Goal: Task Accomplishment & Management: Use online tool/utility

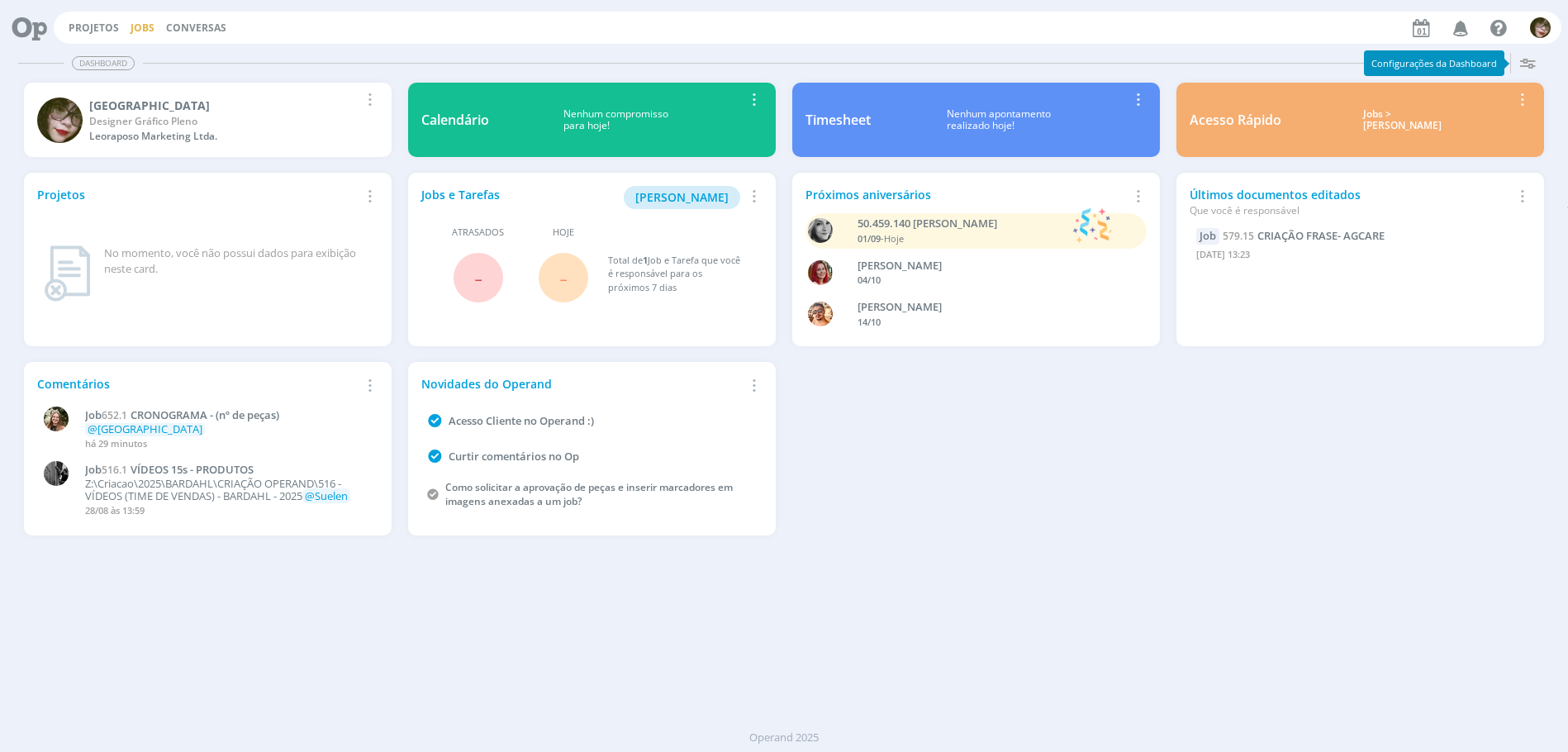
click at [138, 29] on link "Jobs" at bounding box center [142, 28] width 24 height 14
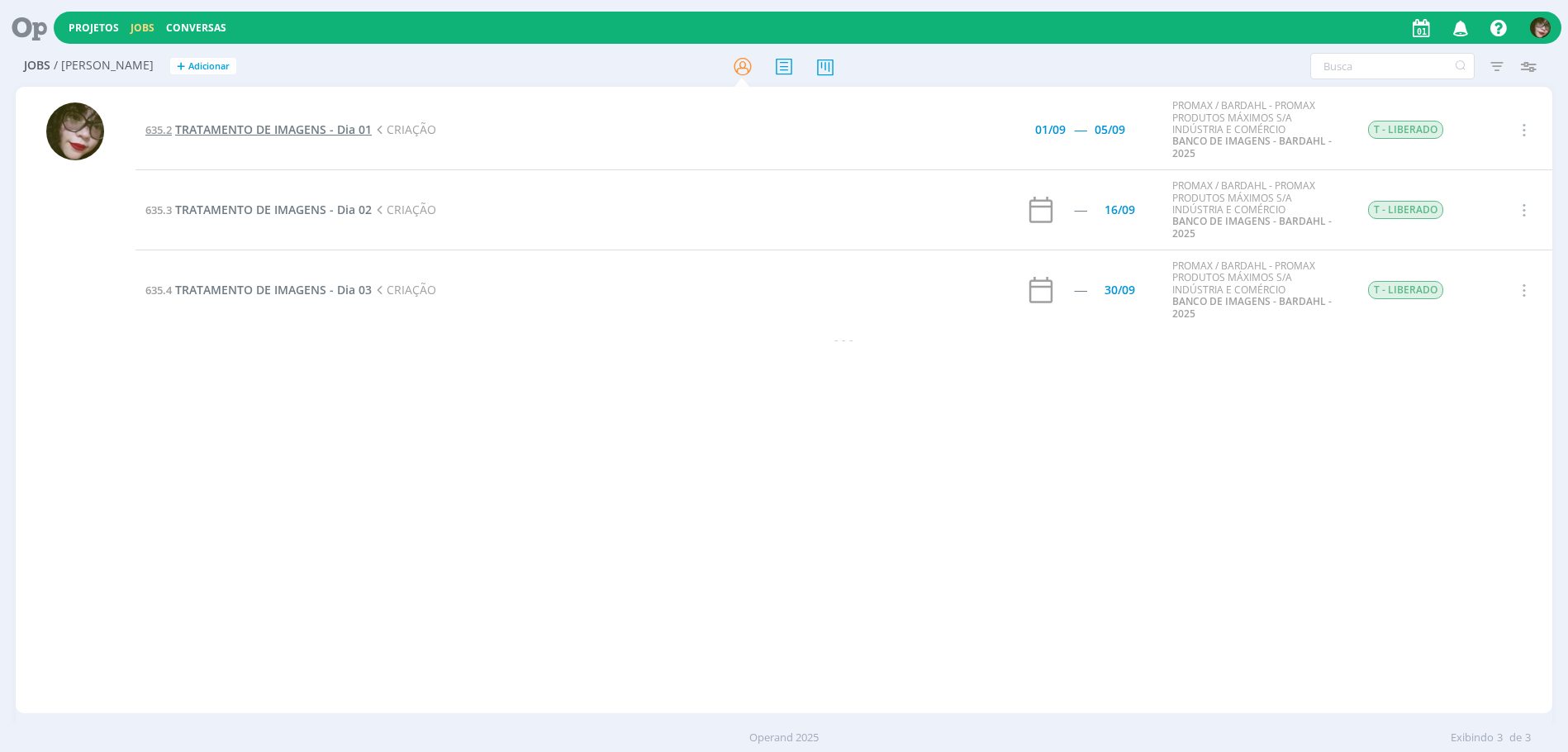
click at [272, 123] on span "TRATAMENTO DE IMAGENS - Dia 01" at bounding box center [273, 129] width 196 height 16
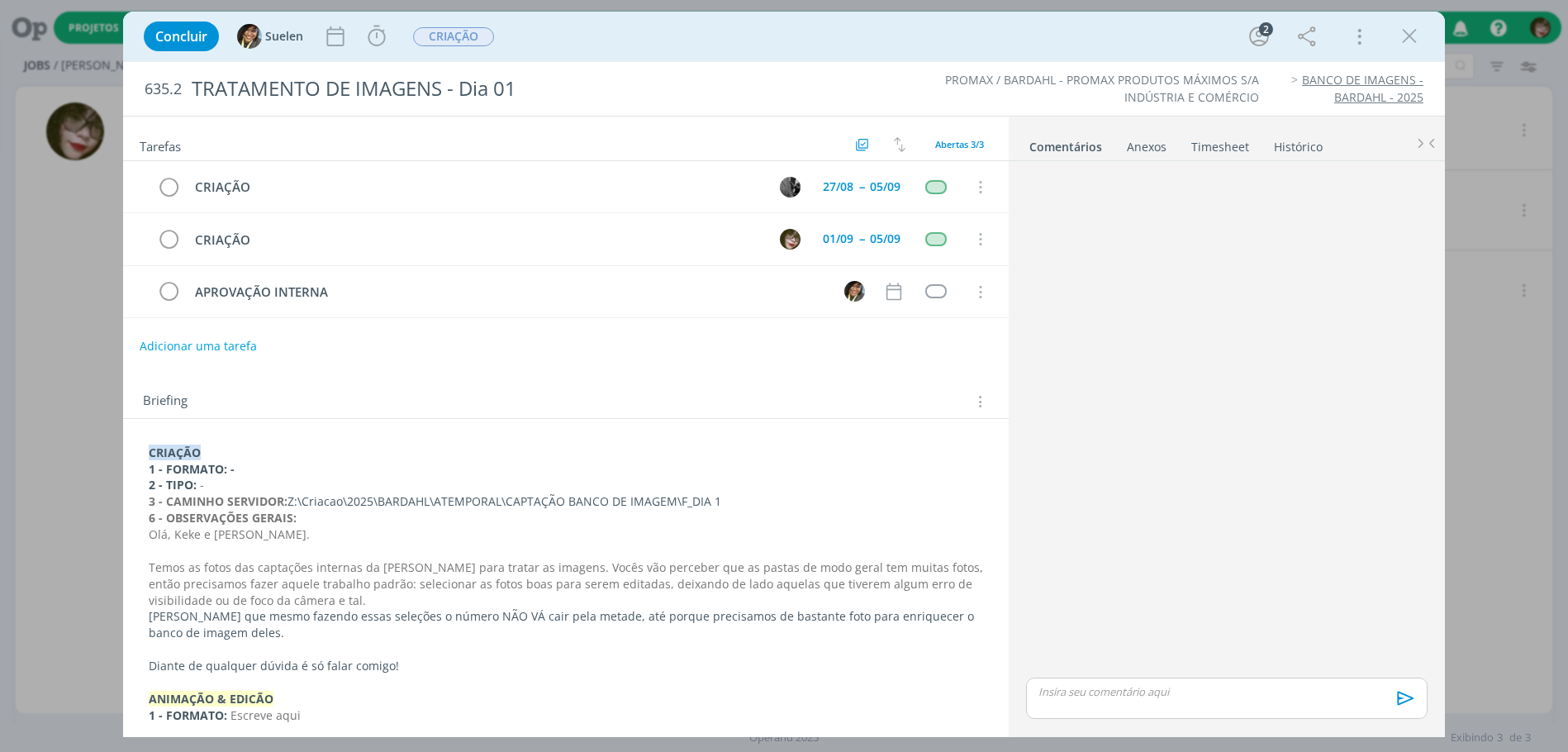
drag, startPoint x: 1419, startPoint y: 43, endPoint x: 1416, endPoint y: 51, distance: 8.5
click at [1419, 43] on icon "dialog" at bounding box center [1409, 35] width 24 height 24
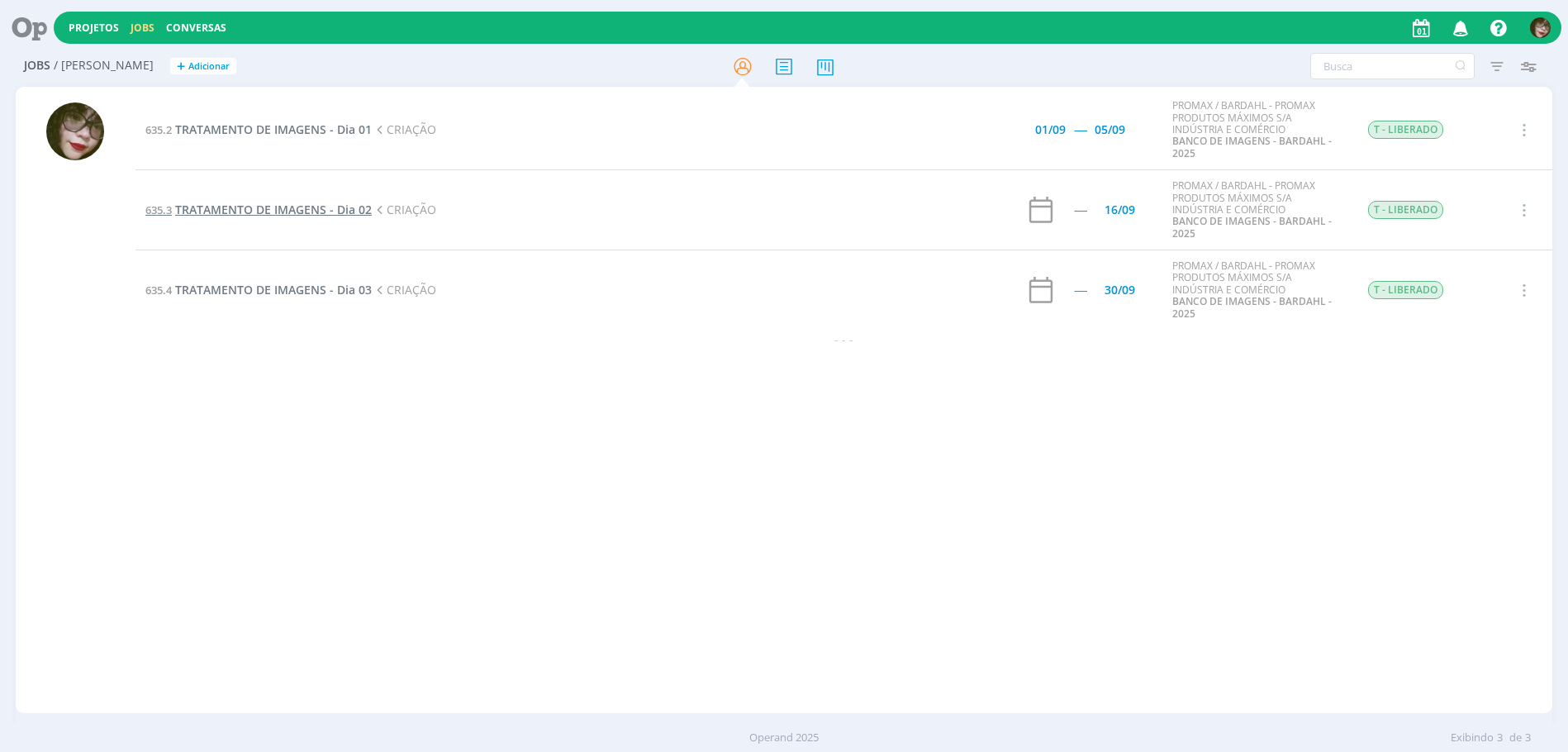
click at [266, 212] on span "TRATAMENTO DE IMAGENS - Dia 02" at bounding box center [273, 209] width 196 height 16
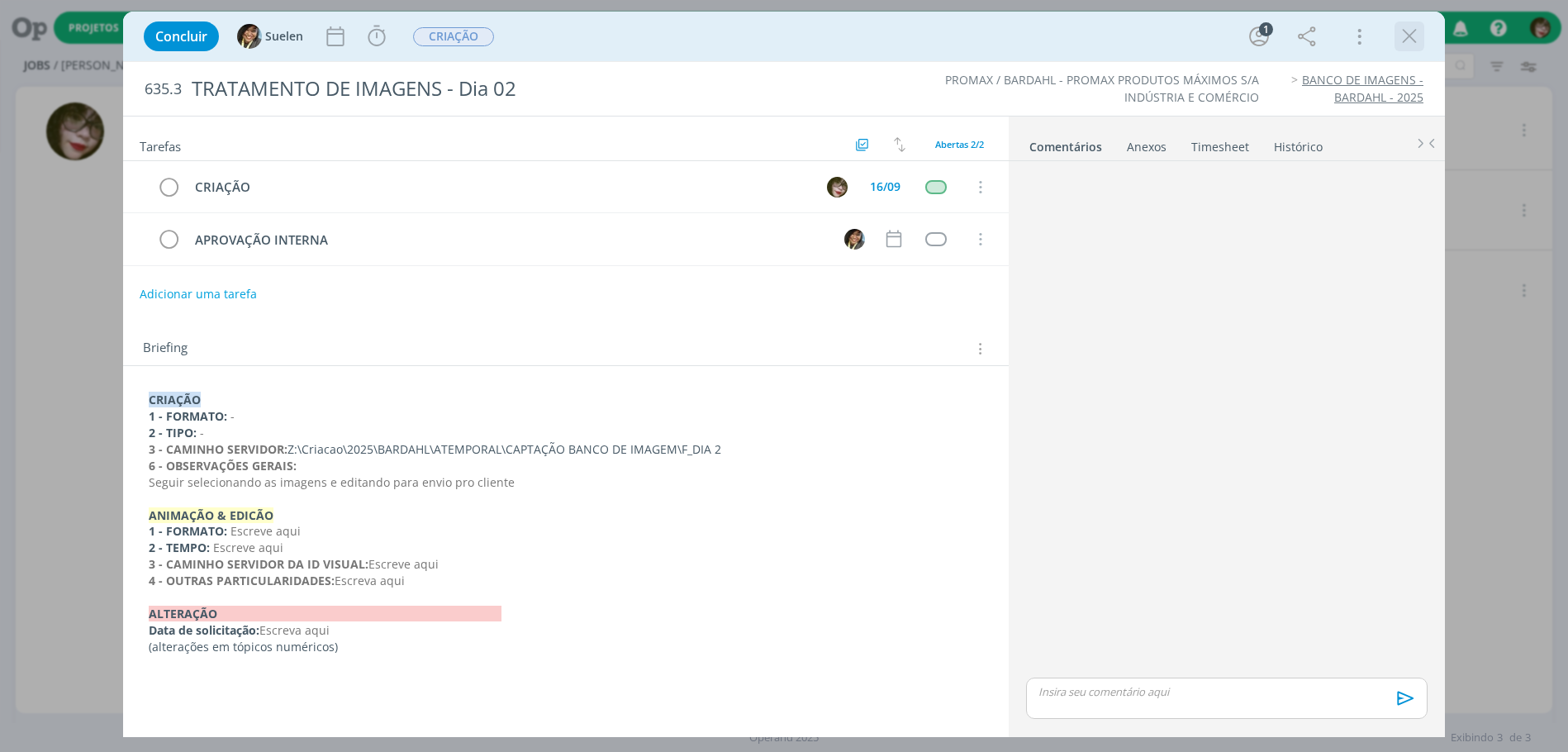
click at [1416, 29] on icon "dialog" at bounding box center [1409, 35] width 24 height 24
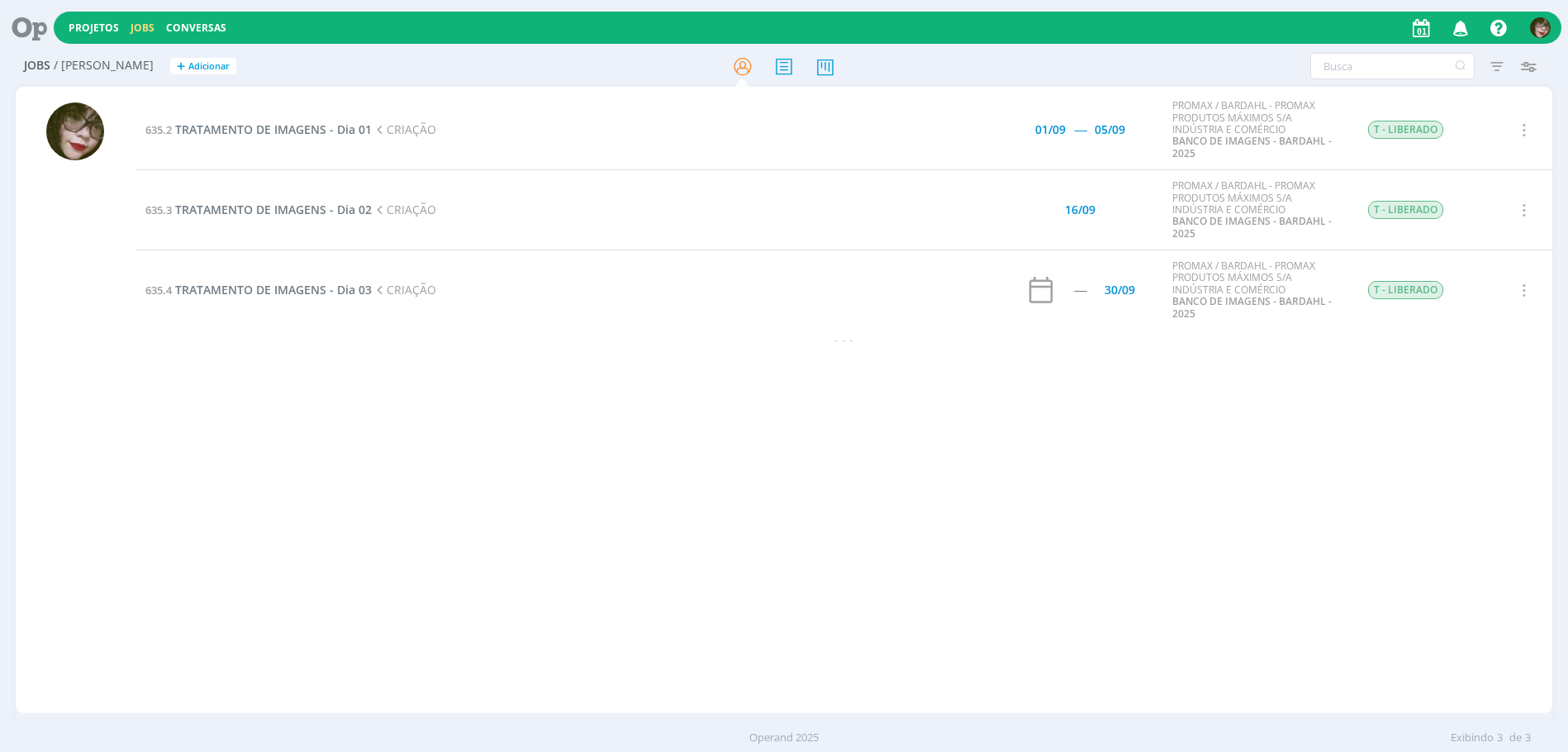
click at [1044, 512] on div "635.2 TRATAMENTO DE IMAGENS - Dia 01 CRIAÇÃO 01/09 ----- 05/09 PROMAX / BARDAHL…" at bounding box center [844, 400] width 1417 height 620
click at [289, 131] on span "TRATAMENTO DE IMAGENS - Dia 01" at bounding box center [273, 129] width 196 height 16
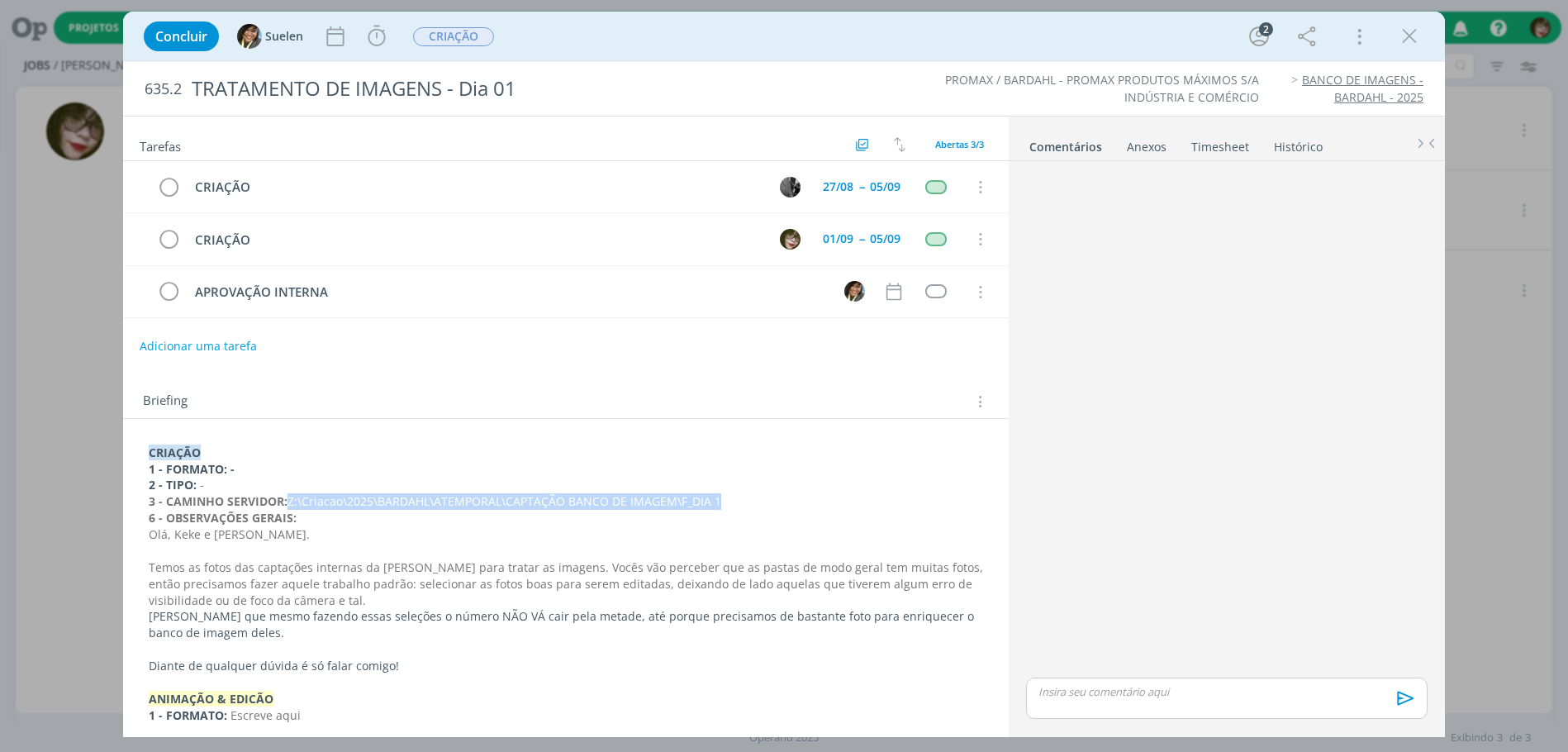
drag, startPoint x: 291, startPoint y: 501, endPoint x: 720, endPoint y: 504, distance: 429.0
click at [720, 504] on p "3 - CAMINHO SERVIDOR: Z:\Criacao\2025\BARDAHL\ATEMPORAL\CAPTAÇÃO BANCO DE IMAGE…" at bounding box center [566, 502] width 835 height 17
copy p "Z:\Criacao\2025\BARDAHL\ATEMPORAL\CAPTAÇÃO BANCO DE IMAGEM\F_DIA 1"
